Goal: Task Accomplishment & Management: Manage account settings

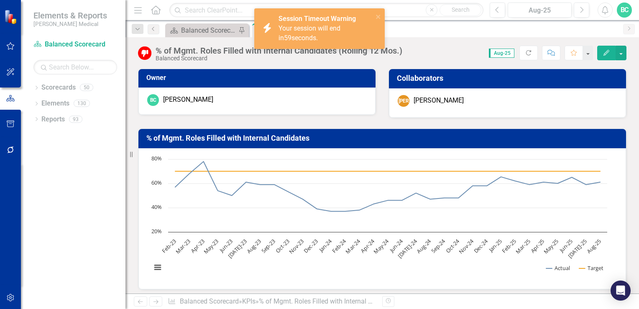
scroll to position [517, 0]
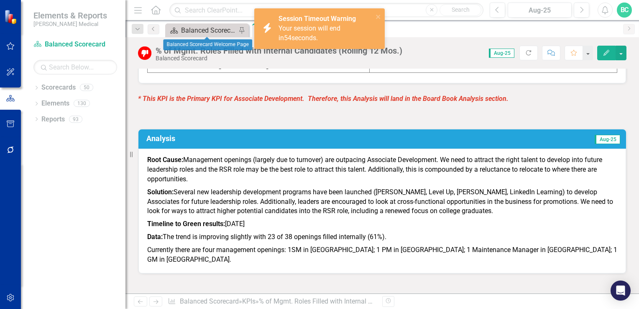
click at [209, 32] on div "Balanced Scorecard Welcome Page" at bounding box center [208, 30] width 55 height 10
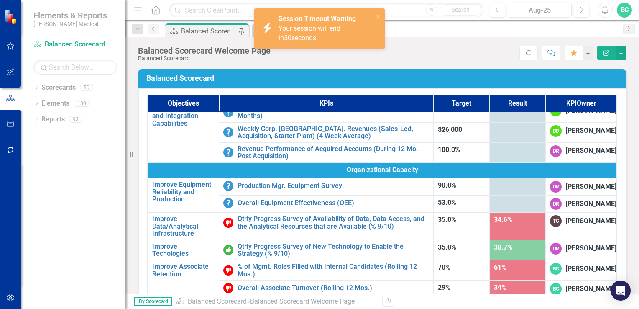
scroll to position [439, 0]
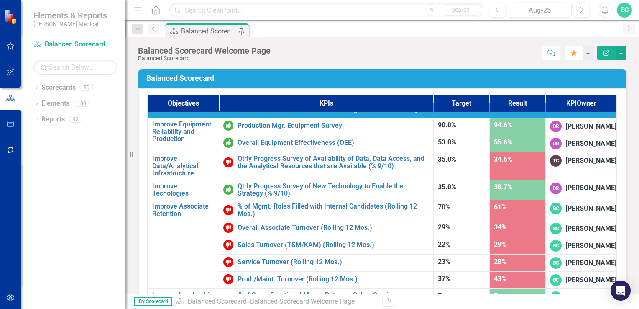
scroll to position [530, 0]
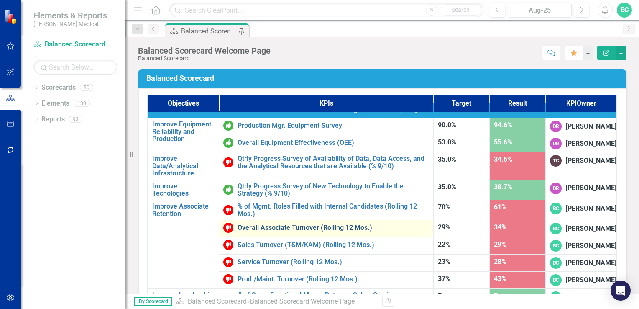
click at [293, 224] on link "Overall Associate Turnover (Rolling 12 Mos.)" at bounding box center [334, 228] width 192 height 8
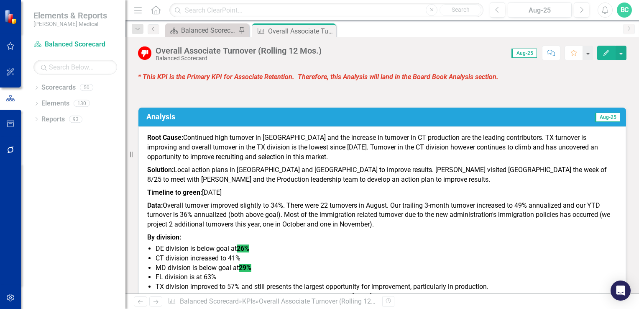
scroll to position [500, 0]
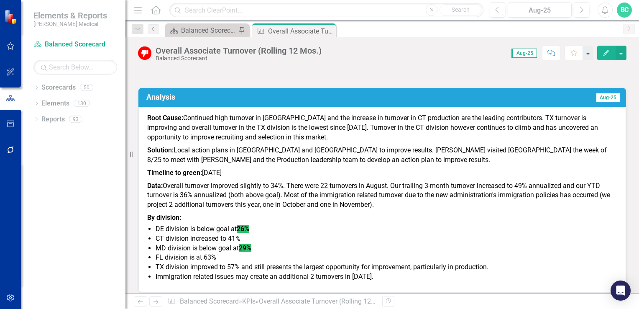
click at [173, 93] on h3 "Analysis" at bounding box center [270, 97] width 248 height 8
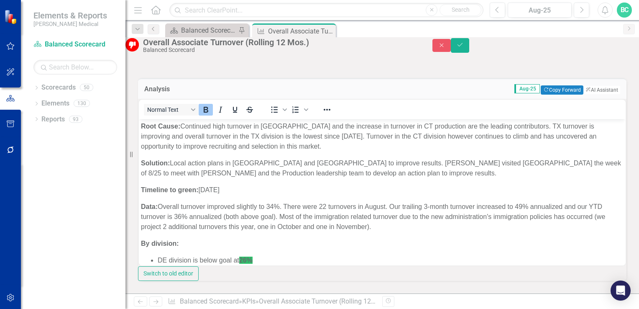
scroll to position [0, 0]
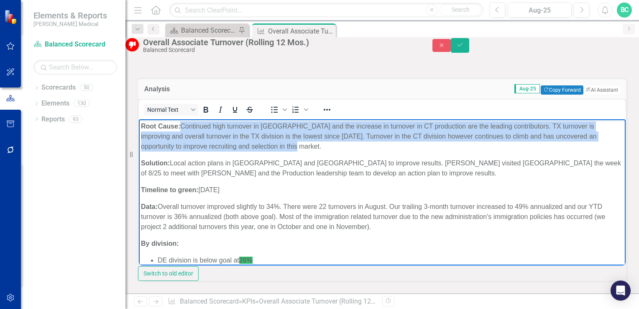
drag, startPoint x: 330, startPoint y: 145, endPoint x: 184, endPoint y: 129, distance: 147.6
click at [184, 129] on p "Root Cause: Continued high turnover in TX and the increase in turnover in CT pr…" at bounding box center [382, 136] width 483 height 30
copy p "Continued high turnover in TX and the increase in turnover in CT production are…"
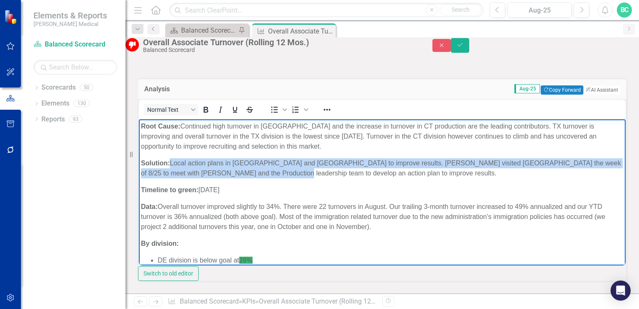
drag, startPoint x: 271, startPoint y: 176, endPoint x: 173, endPoint y: 164, distance: 99.5
click at [173, 164] on p "Solution: Local action plans in TX and CT to improve results. Joseph visited CT…" at bounding box center [382, 168] width 483 height 20
copy p "Local action plans in TX and CT to improve results. Joseph visited CT the week …"
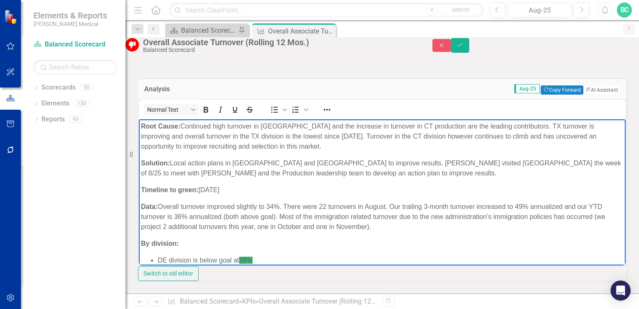
click at [228, 189] on p "Timeline to green: 12/31/25" at bounding box center [382, 189] width 483 height 10
click at [230, 190] on p "Timeline to green:" at bounding box center [382, 189] width 483 height 10
click at [208, 112] on icon "Bold" at bounding box center [206, 110] width 5 height 6
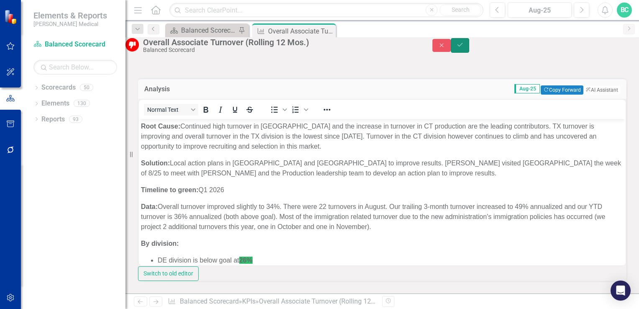
click at [464, 48] on icon "Save" at bounding box center [460, 45] width 8 height 6
